Goal: Information Seeking & Learning: Learn about a topic

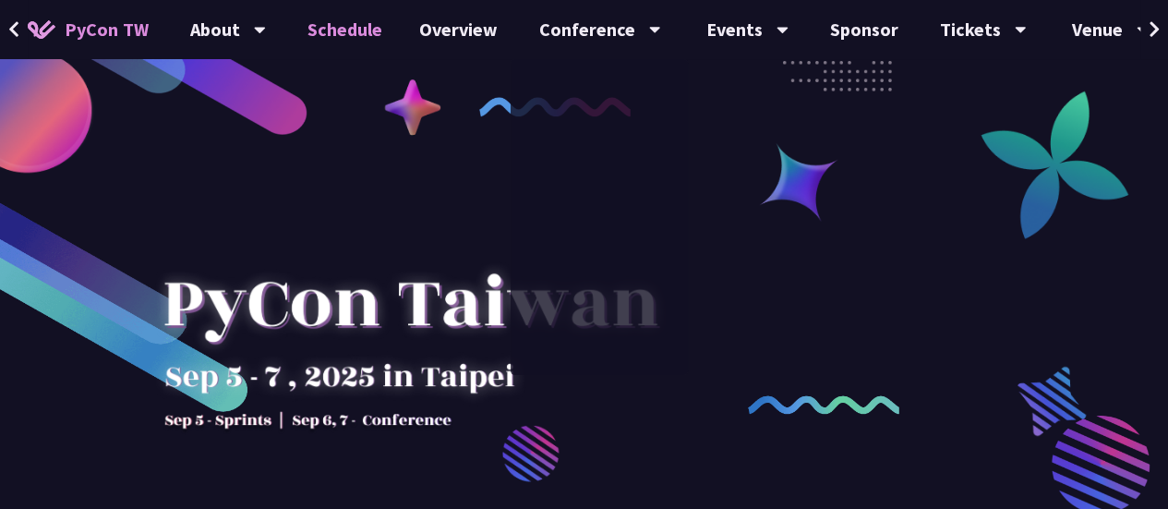
click at [361, 32] on link "Schedule" at bounding box center [345, 29] width 112 height 59
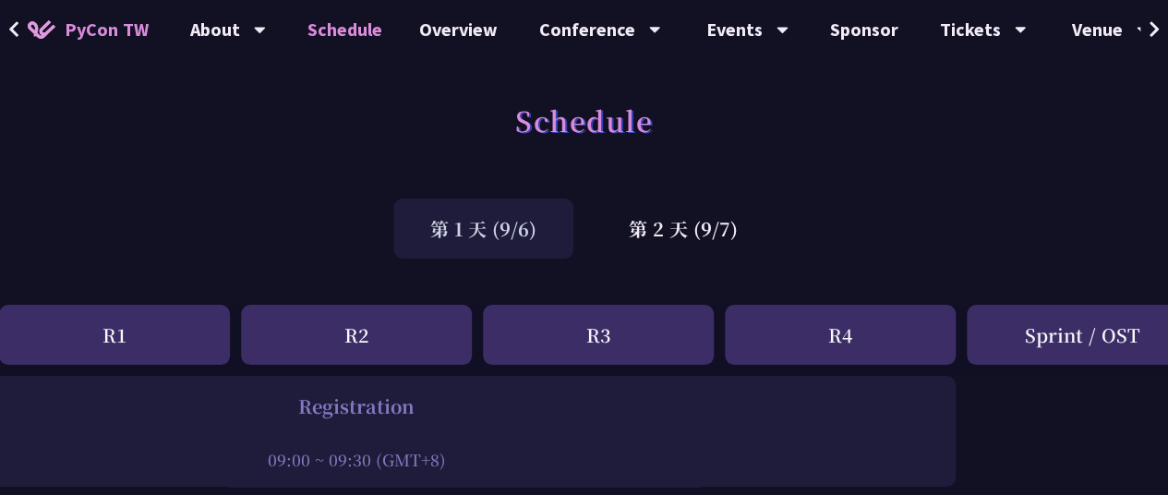
scroll to position [0, 346]
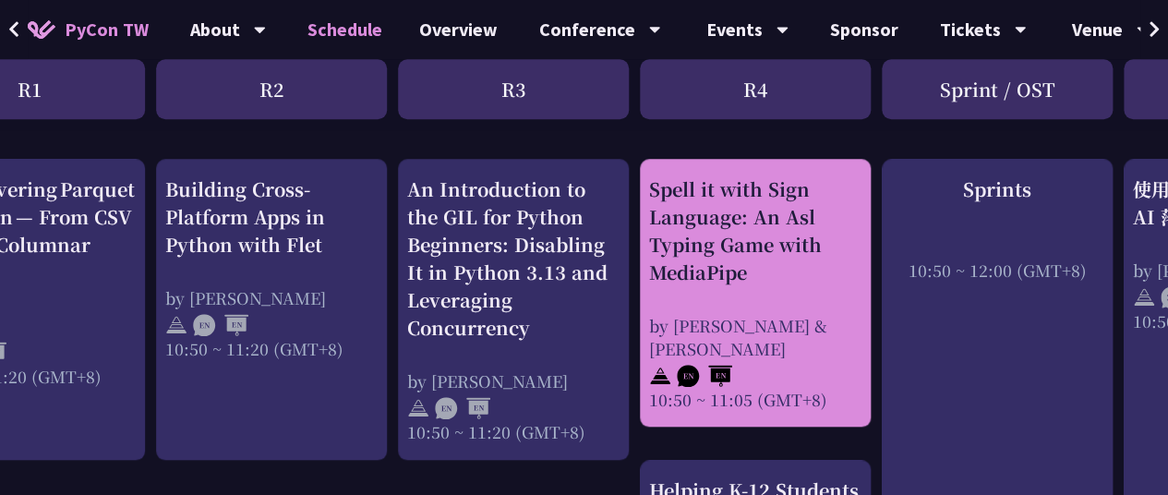
click at [750, 206] on div "Spell it with Sign Language: An Asl Typing Game with MediaPipe" at bounding box center [755, 230] width 212 height 111
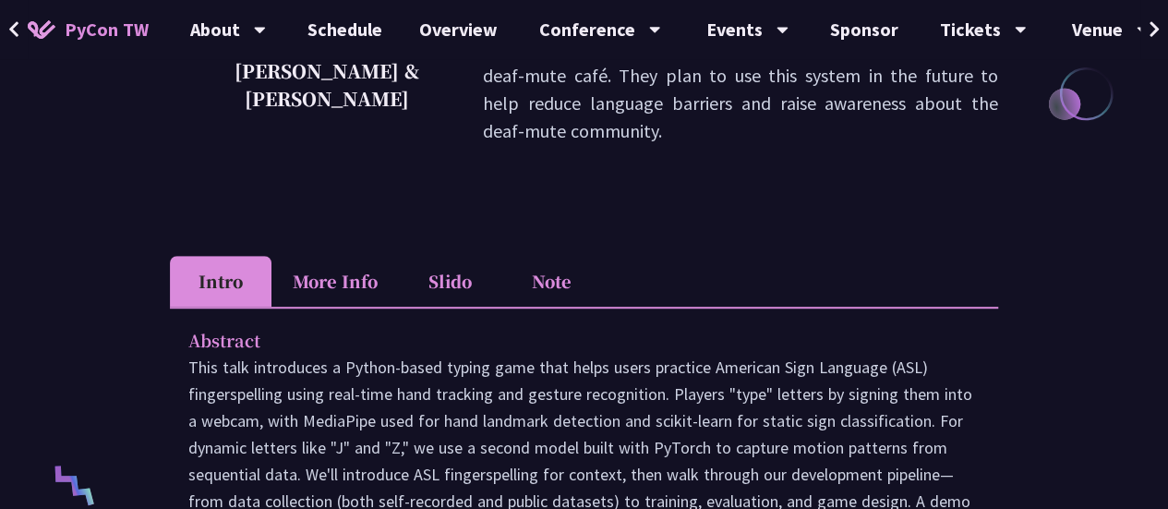
scroll to position [462, 0]
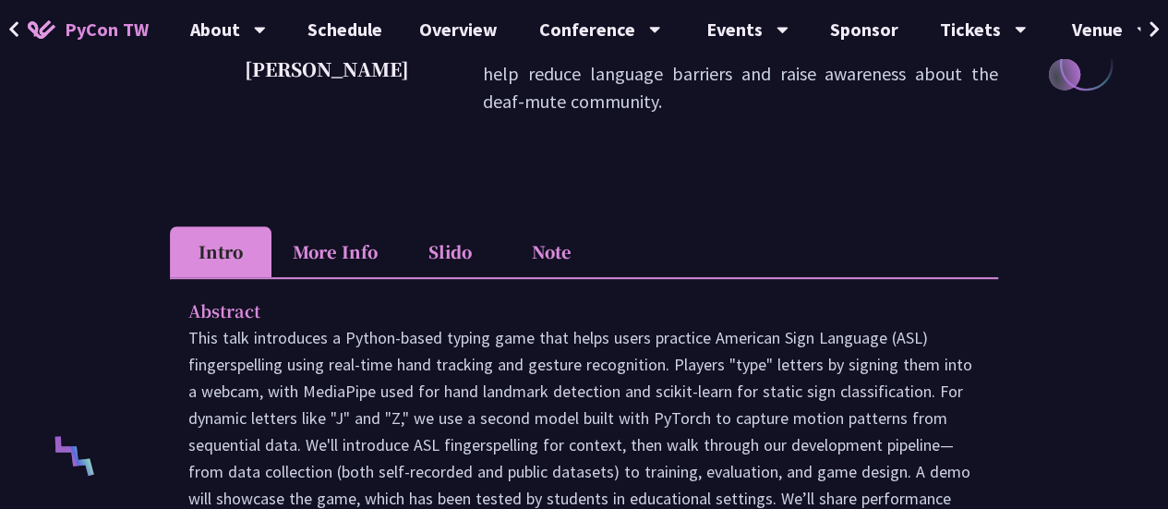
click at [341, 226] on li "More Info" at bounding box center [334, 251] width 127 height 51
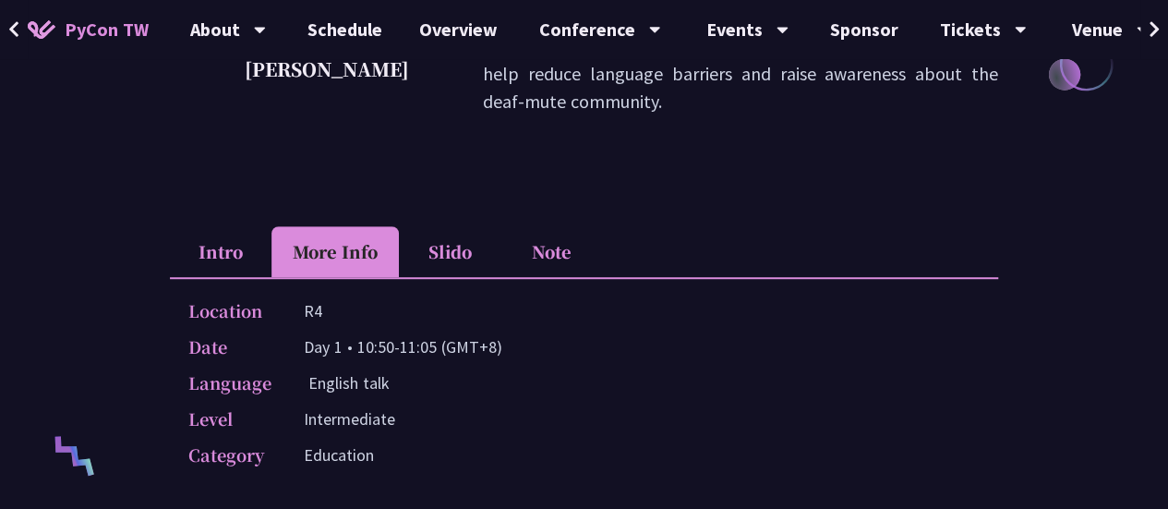
click at [452, 226] on li "Slido" at bounding box center [450, 251] width 102 height 51
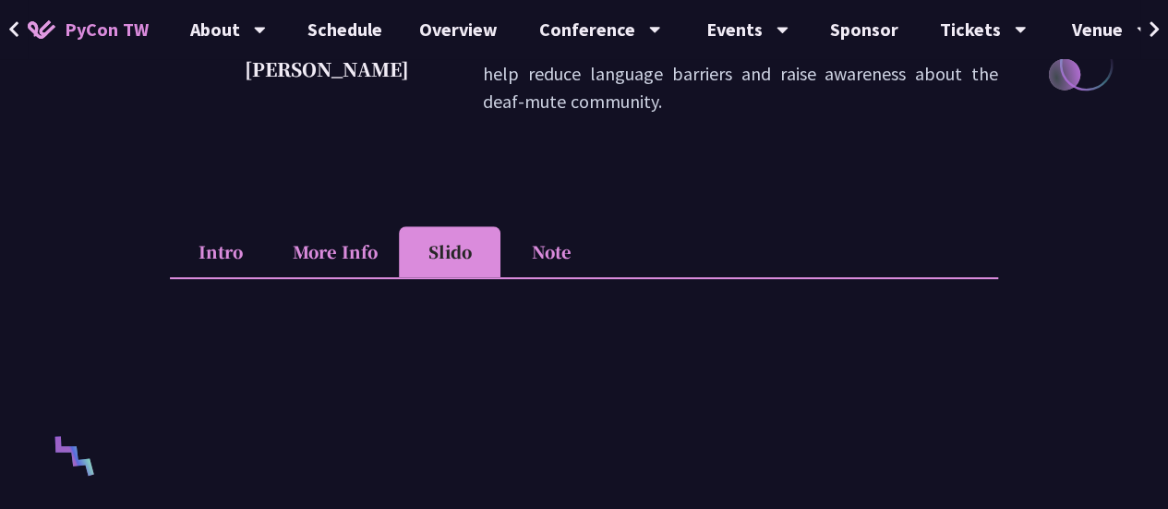
click at [549, 229] on li "Note" at bounding box center [551, 251] width 102 height 51
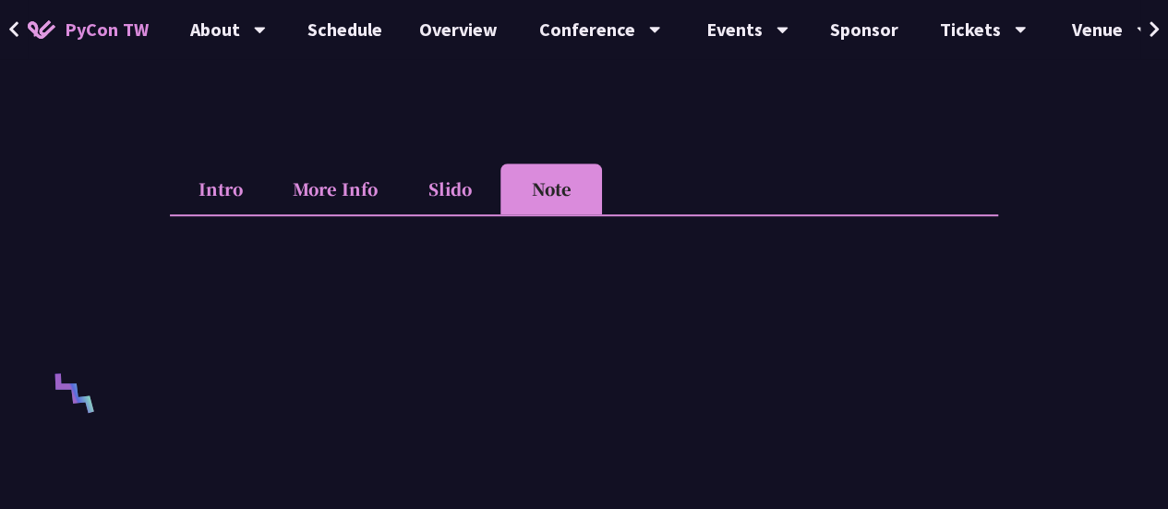
scroll to position [554, 0]
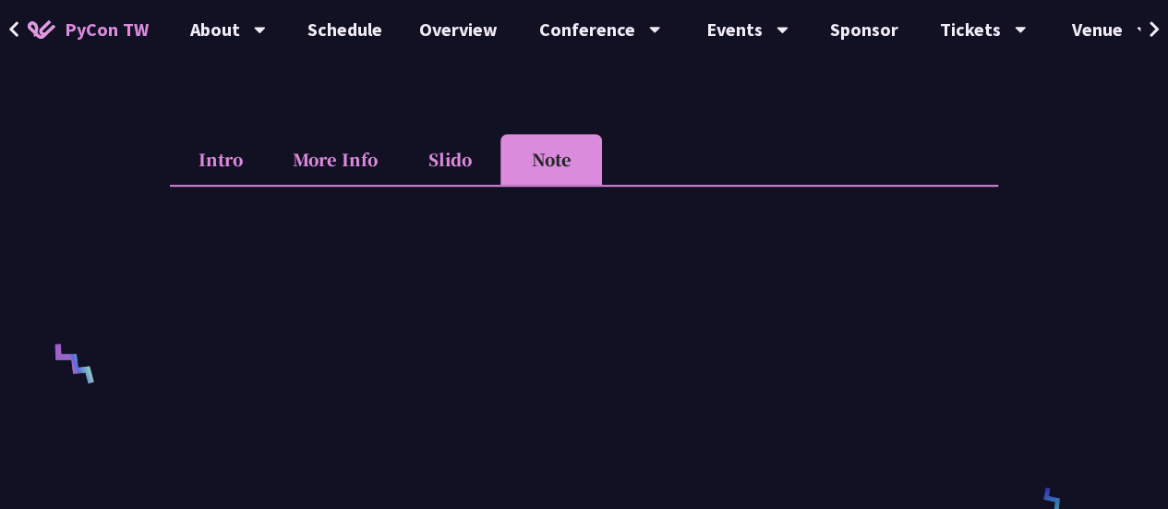
click at [234, 134] on li "Intro" at bounding box center [221, 159] width 102 height 51
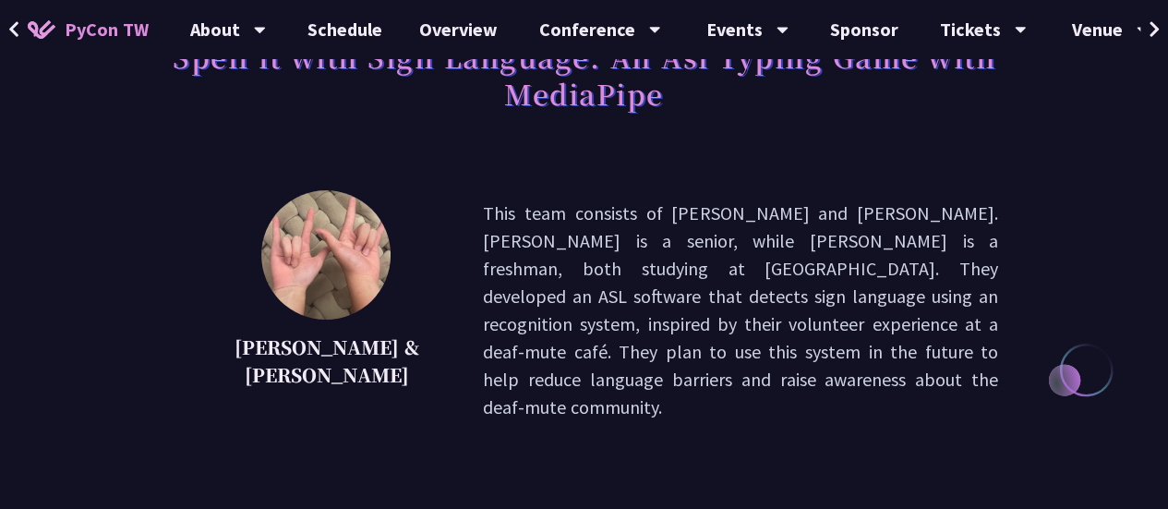
scroll to position [185, 0]
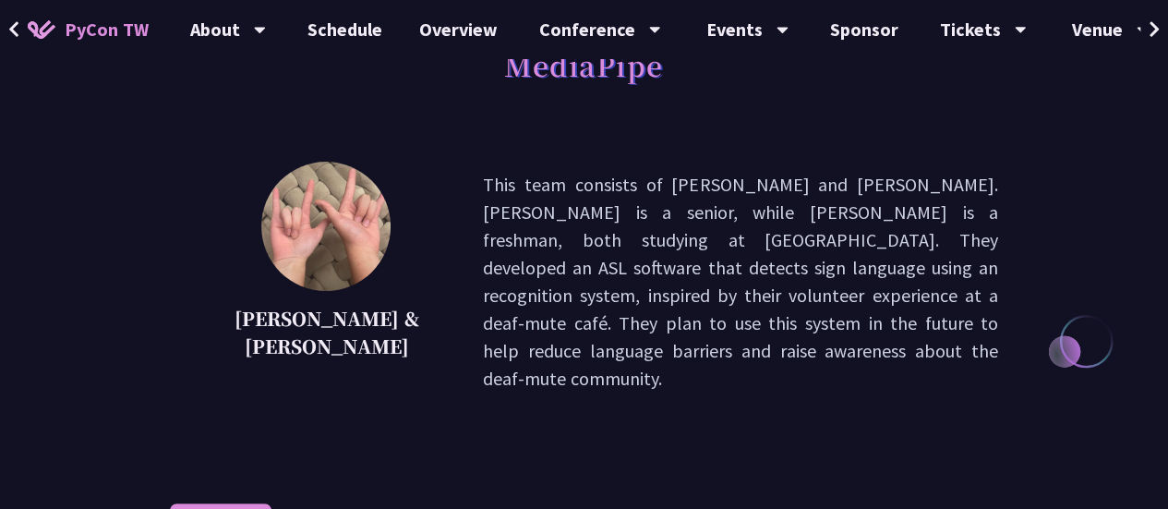
drag, startPoint x: 393, startPoint y: 190, endPoint x: 775, endPoint y: 317, distance: 401.7
click at [775, 317] on p "This team consists of [PERSON_NAME] and [PERSON_NAME]. [PERSON_NAME] is a senio…" at bounding box center [740, 282] width 515 height 222
copy p "This team consists of [PERSON_NAME] and [PERSON_NAME]. [PERSON_NAME] is a senio…"
